Goal: Task Accomplishment & Management: Complete application form

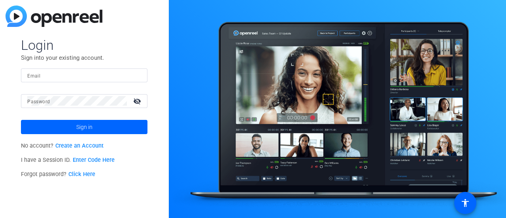
click at [49, 75] on input "Email" at bounding box center [84, 74] width 114 height 9
type input "[EMAIL_ADDRESS][DOMAIN_NAME]"
click at [140, 99] on mat-icon "visibility_off" at bounding box center [137, 100] width 19 height 11
click at [21, 120] on button "Sign in" at bounding box center [84, 127] width 127 height 14
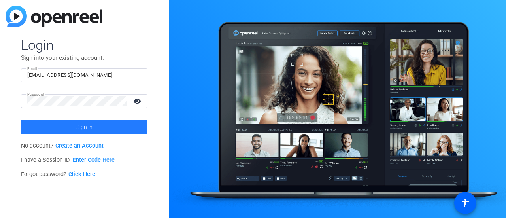
click at [98, 127] on span at bounding box center [84, 126] width 127 height 19
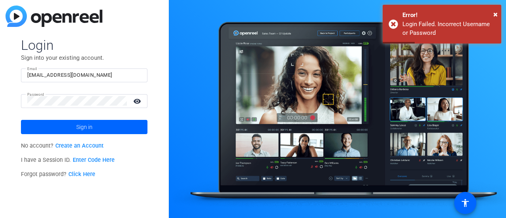
click at [85, 144] on link "Create an Account" at bounding box center [79, 145] width 48 height 7
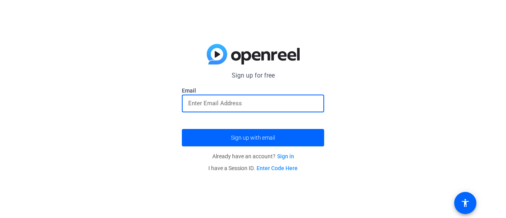
click at [255, 103] on input "email" at bounding box center [253, 102] width 130 height 9
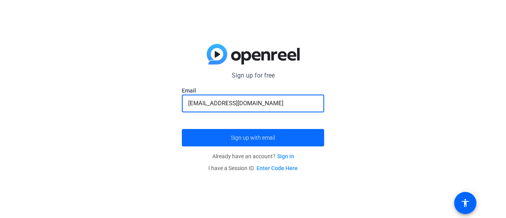
click at [252, 138] on span "Sign up with email" at bounding box center [253, 138] width 44 height 0
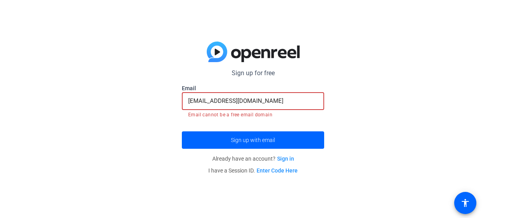
click at [279, 101] on input "[EMAIL_ADDRESS][DOMAIN_NAME]" at bounding box center [253, 100] width 130 height 9
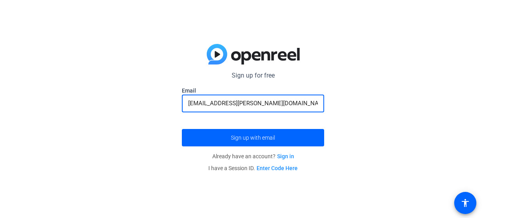
type input "[EMAIL_ADDRESS][PERSON_NAME][DOMAIN_NAME]"
click at [182, 129] on button "Sign up with email" at bounding box center [253, 137] width 142 height 17
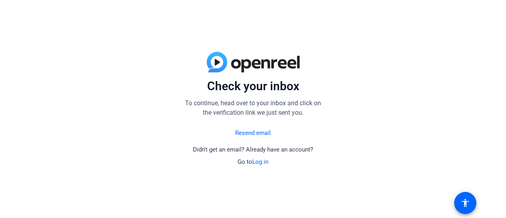
click at [265, 162] on link "Log in" at bounding box center [260, 161] width 16 height 7
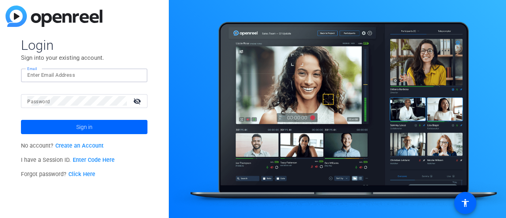
click at [96, 75] on input "Email" at bounding box center [84, 74] width 114 height 9
click at [138, 98] on mat-icon "visibility_off" at bounding box center [137, 100] width 19 height 11
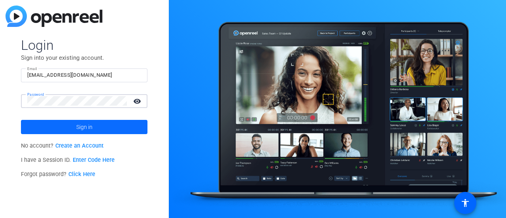
click at [124, 126] on span at bounding box center [84, 126] width 127 height 19
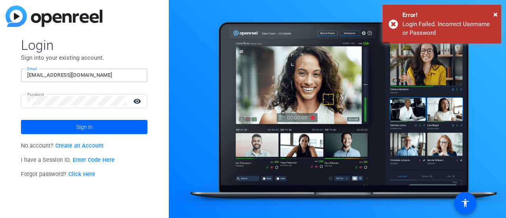
click at [104, 75] on input "[EMAIL_ADDRESS][DOMAIN_NAME]" at bounding box center [84, 74] width 114 height 9
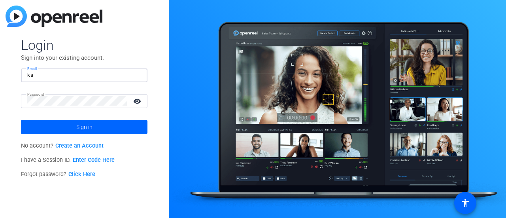
type input "k"
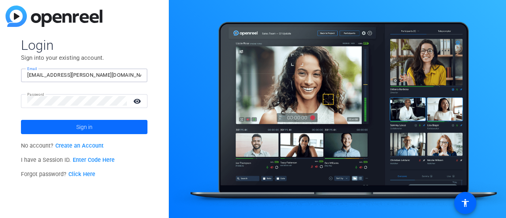
type input "[EMAIL_ADDRESS][PERSON_NAME][DOMAIN_NAME]"
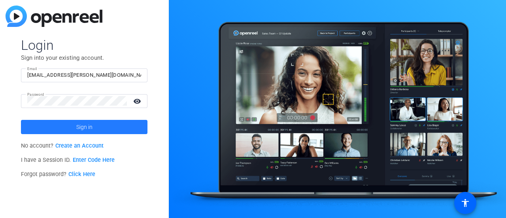
click at [110, 128] on span at bounding box center [84, 126] width 127 height 19
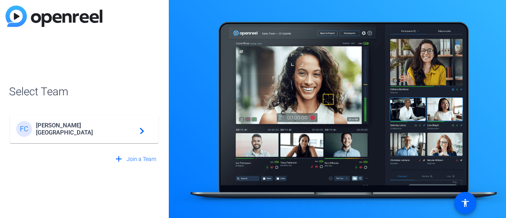
click at [133, 130] on span "[PERSON_NAME][GEOGRAPHIC_DATA]" at bounding box center [85, 129] width 99 height 14
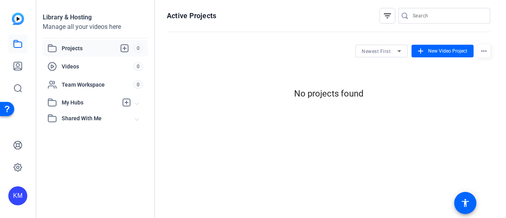
click at [18, 18] on img at bounding box center [18, 19] width 12 height 12
click at [451, 50] on span "New Video Project" at bounding box center [447, 50] width 39 height 7
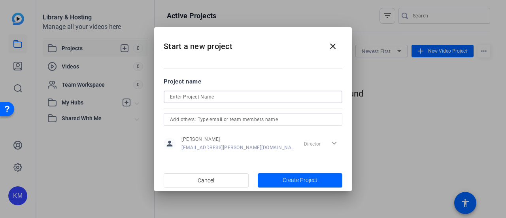
click at [253, 98] on input at bounding box center [253, 96] width 166 height 9
type input "[STREET_ADDRESS]"
click at [305, 143] on div "Director expand_more" at bounding box center [322, 143] width 42 height 14
click at [314, 177] on span "Create Project" at bounding box center [300, 180] width 35 height 8
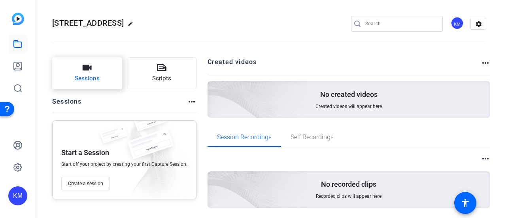
click at [83, 74] on button "Sessions" at bounding box center [87, 73] width 70 height 32
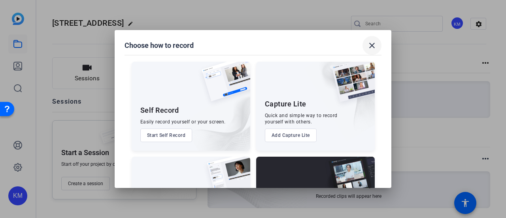
click at [372, 45] on mat-icon "close" at bounding box center [371, 45] width 9 height 9
